Goal: Task Accomplishment & Management: Complete application form

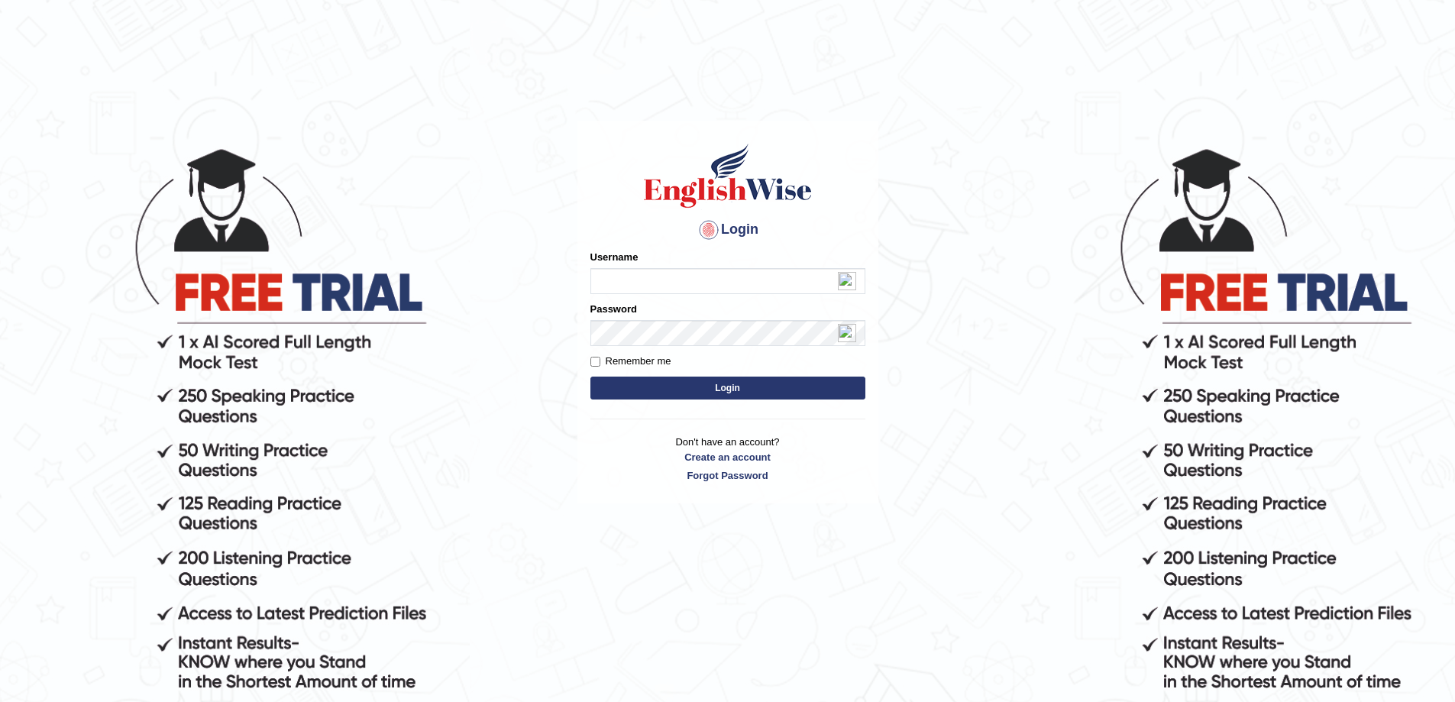
drag, startPoint x: 695, startPoint y: 409, endPoint x: 677, endPoint y: 436, distance: 32.4
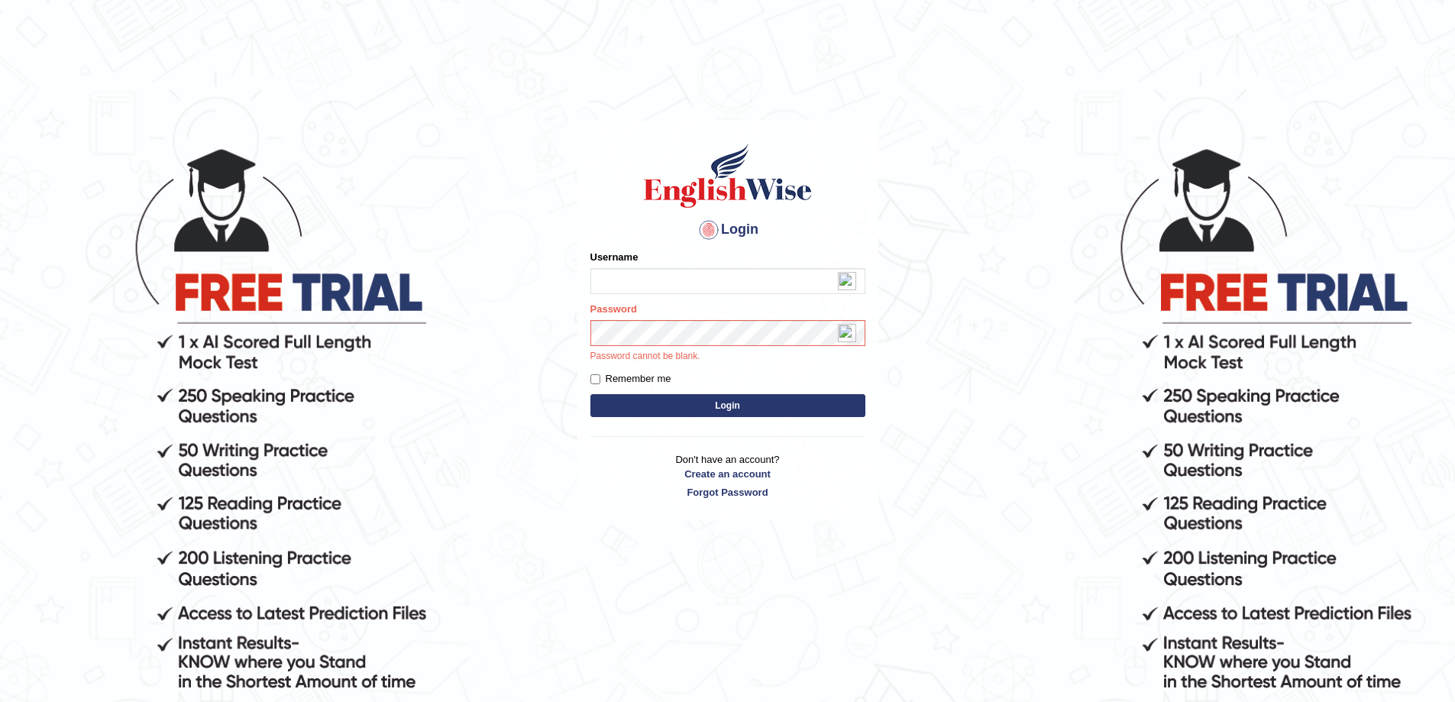
drag, startPoint x: 677, startPoint y: 436, endPoint x: 348, endPoint y: 543, distance: 345.3
click at [348, 543] on body "Login Please fix the following errors: Username Password Password cannot be bla…" at bounding box center [727, 424] width 1455 height 702
